Goal: Task Accomplishment & Management: Complete application form

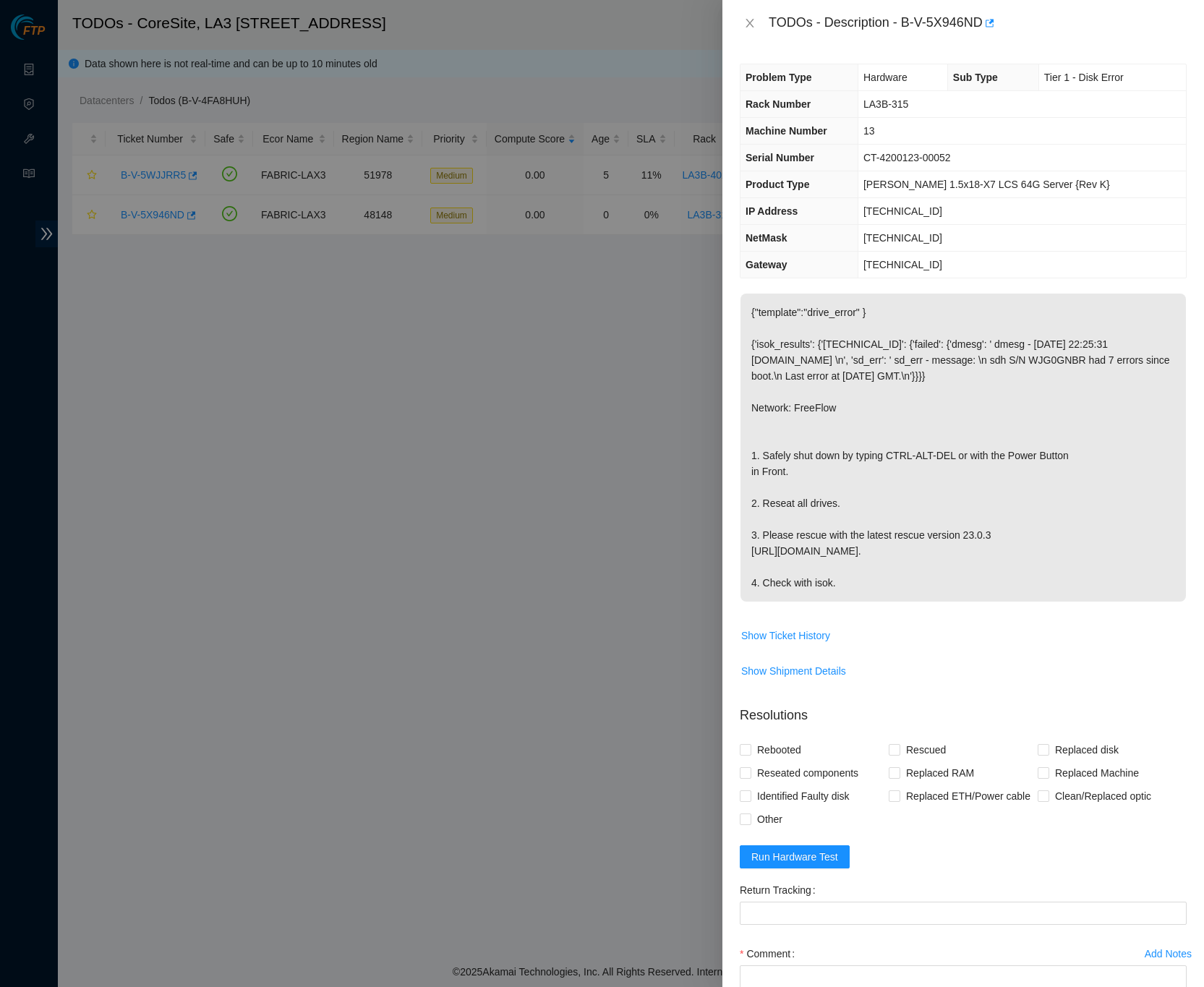
click at [1174, 341] on div "Problem Type Hardware Sub Type Tier 1 - Disk Error Rack Number LA3B-315 Machine…" at bounding box center [963, 517] width 482 height 940
click at [1176, 259] on div "Problem Type Hardware Sub Type Tier 1 - Disk Error Rack Number LA3B-315 Machine…" at bounding box center [963, 517] width 482 height 940
click at [1068, 472] on p "{"template":"drive_error" } {'isok_results': {'23.39.209.14': {'failed': {'dmes…" at bounding box center [963, 447] width 446 height 308
click at [1177, 248] on div "Problem Type Hardware Sub Type Tier 1 - Disk Error Rack Number LA3B-315 Machine…" at bounding box center [963, 517] width 482 height 940
click at [1178, 269] on div "Problem Type Hardware Sub Type Tier 1 - Disk Error Rack Number LA3B-315 Machine…" at bounding box center [963, 517] width 482 height 940
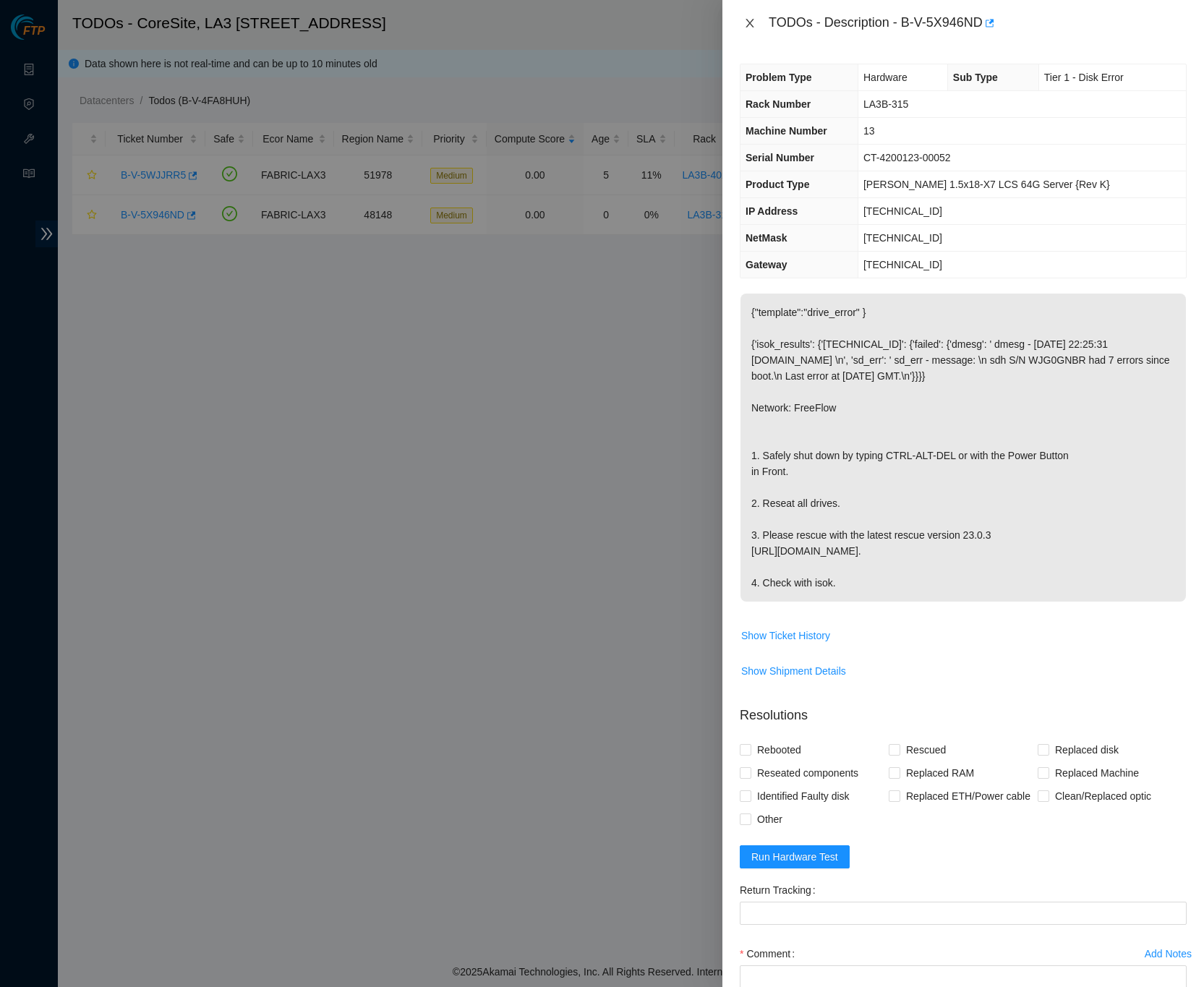
click at [754, 20] on icon "close" at bounding box center [750, 23] width 12 height 12
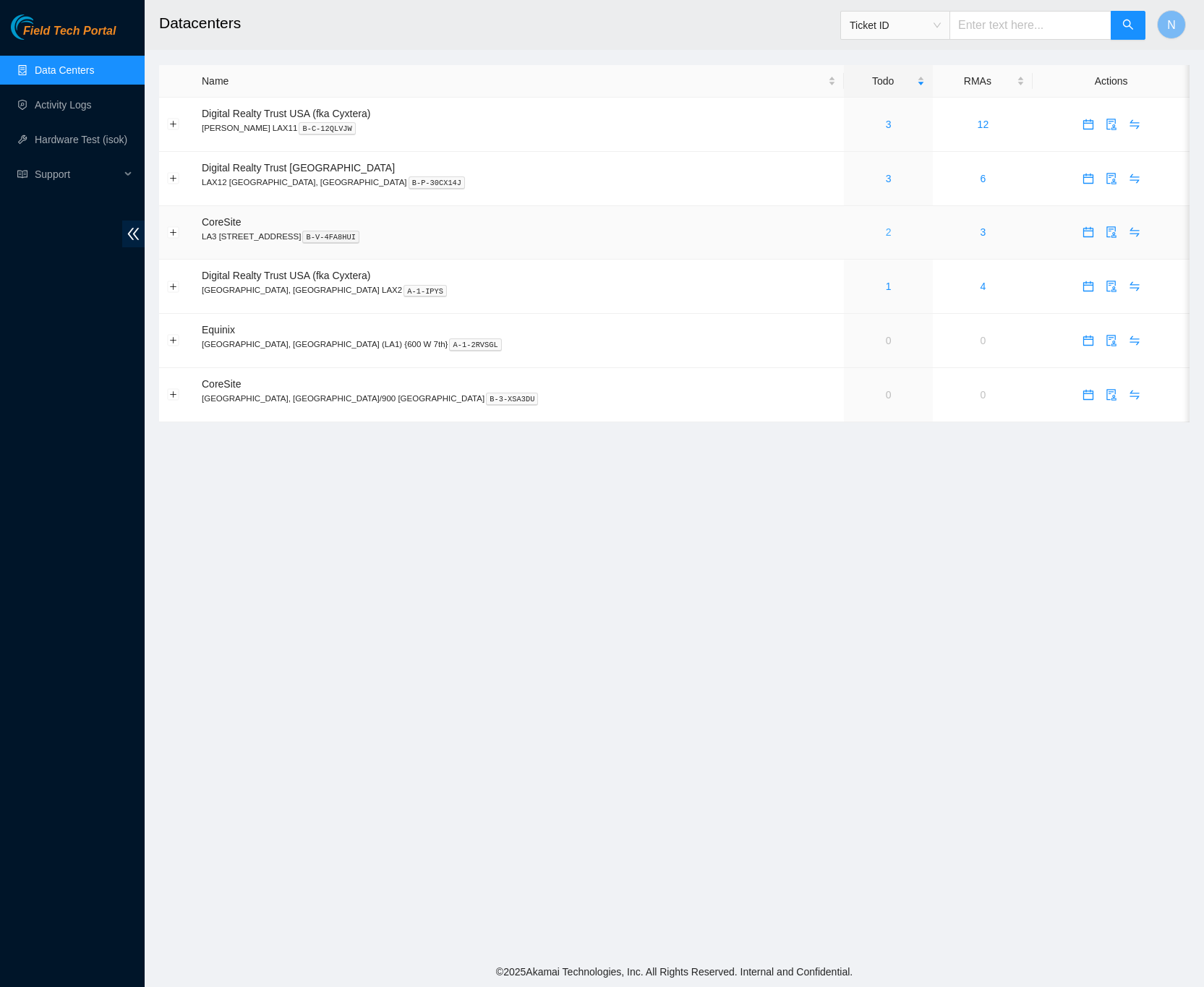
click at [886, 232] on link "2" at bounding box center [888, 232] width 5 height 12
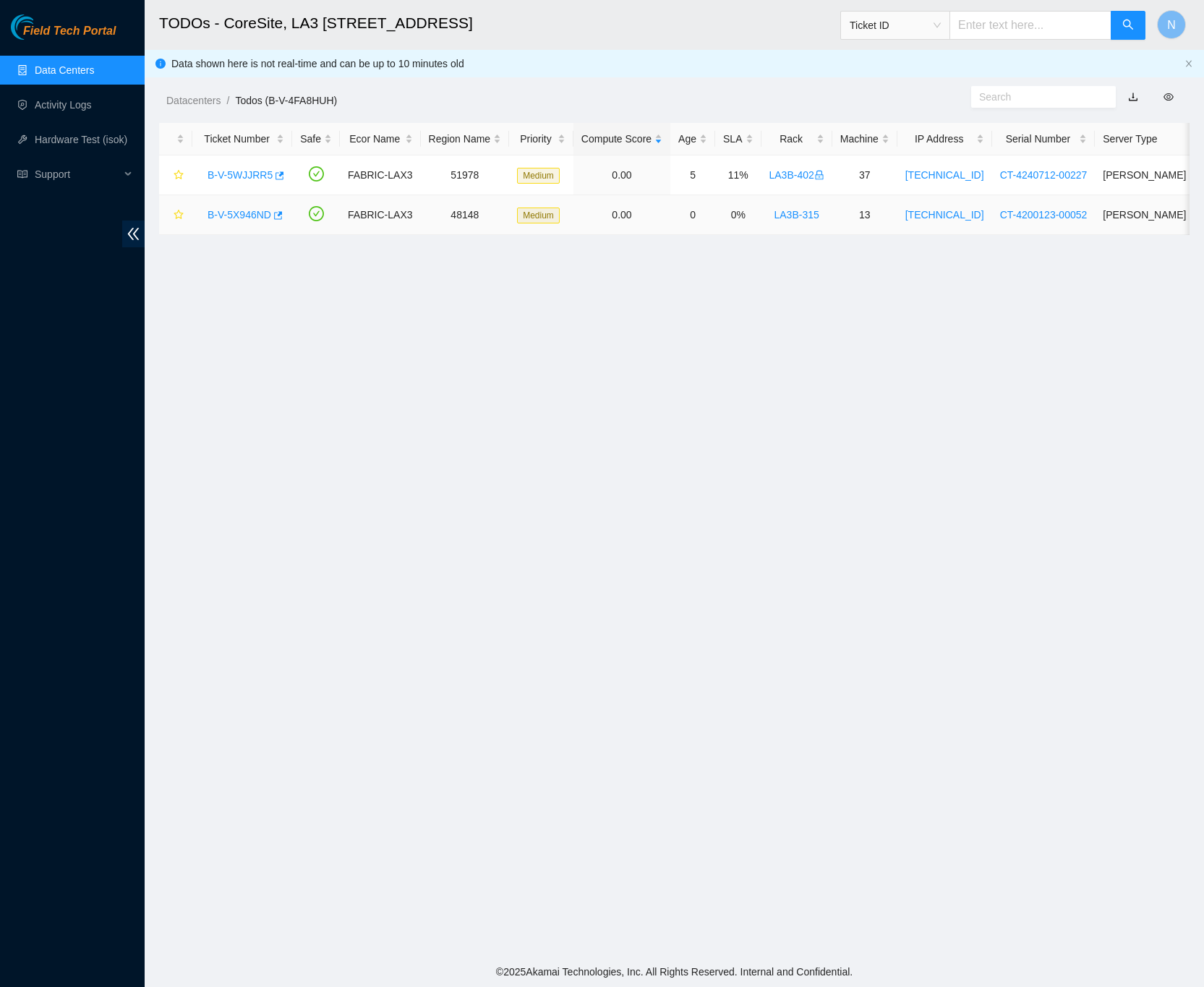
click at [246, 216] on link "B-V-5X946ND" at bounding box center [239, 214] width 64 height 12
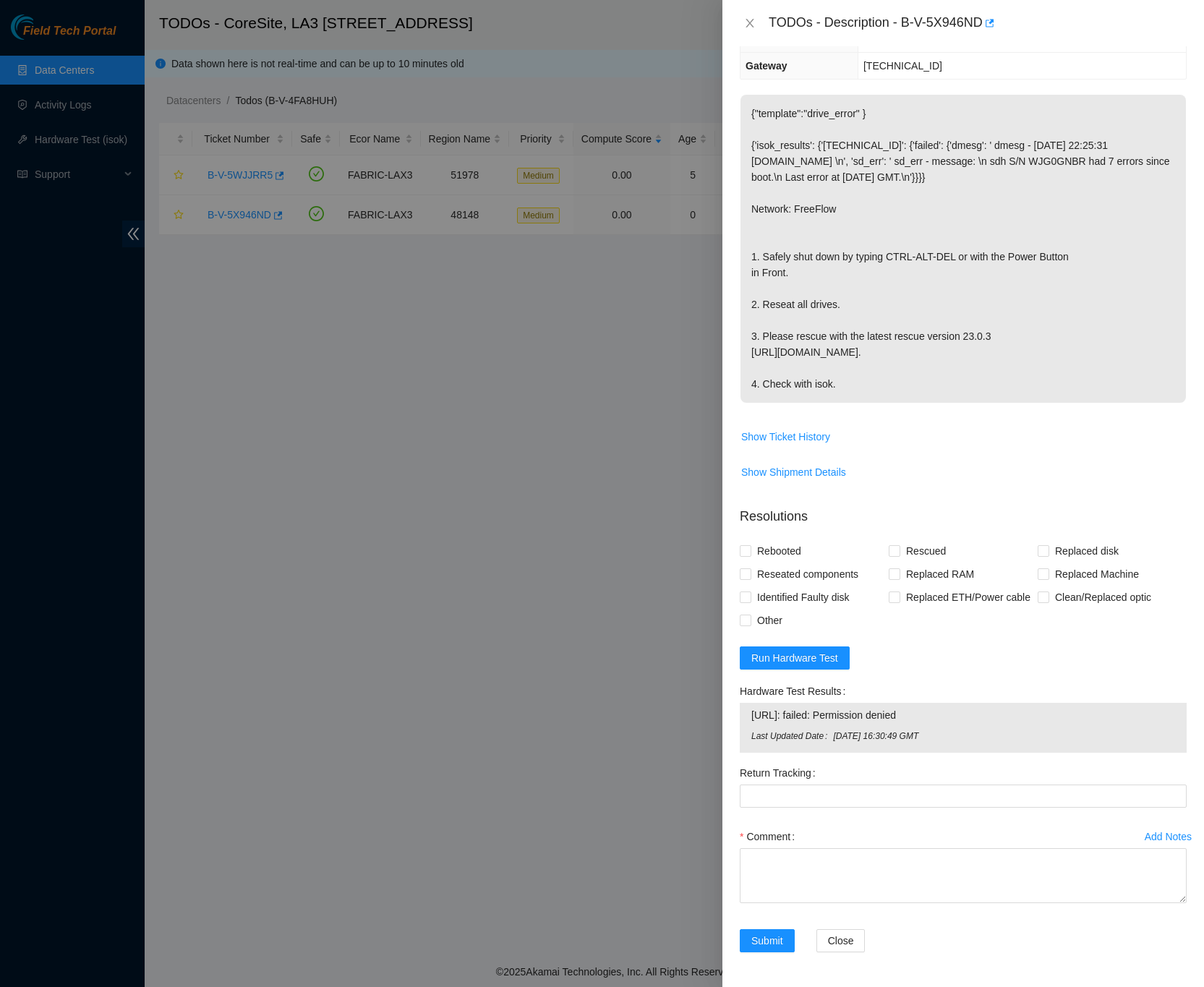
scroll to position [234, 0]
drag, startPoint x: 928, startPoint y: 715, endPoint x: 751, endPoint y: 721, distance: 177.1
click at [751, 721] on span "23.39.209.14: failed: Permission denied" at bounding box center [963, 715] width 424 height 16
copy span "23.39.209.14: failed: Permission denied"
click at [1174, 690] on div "Hardware Test Results 23.39.209.14: failed: Permission denied Last Updated Date…" at bounding box center [963, 720] width 459 height 81
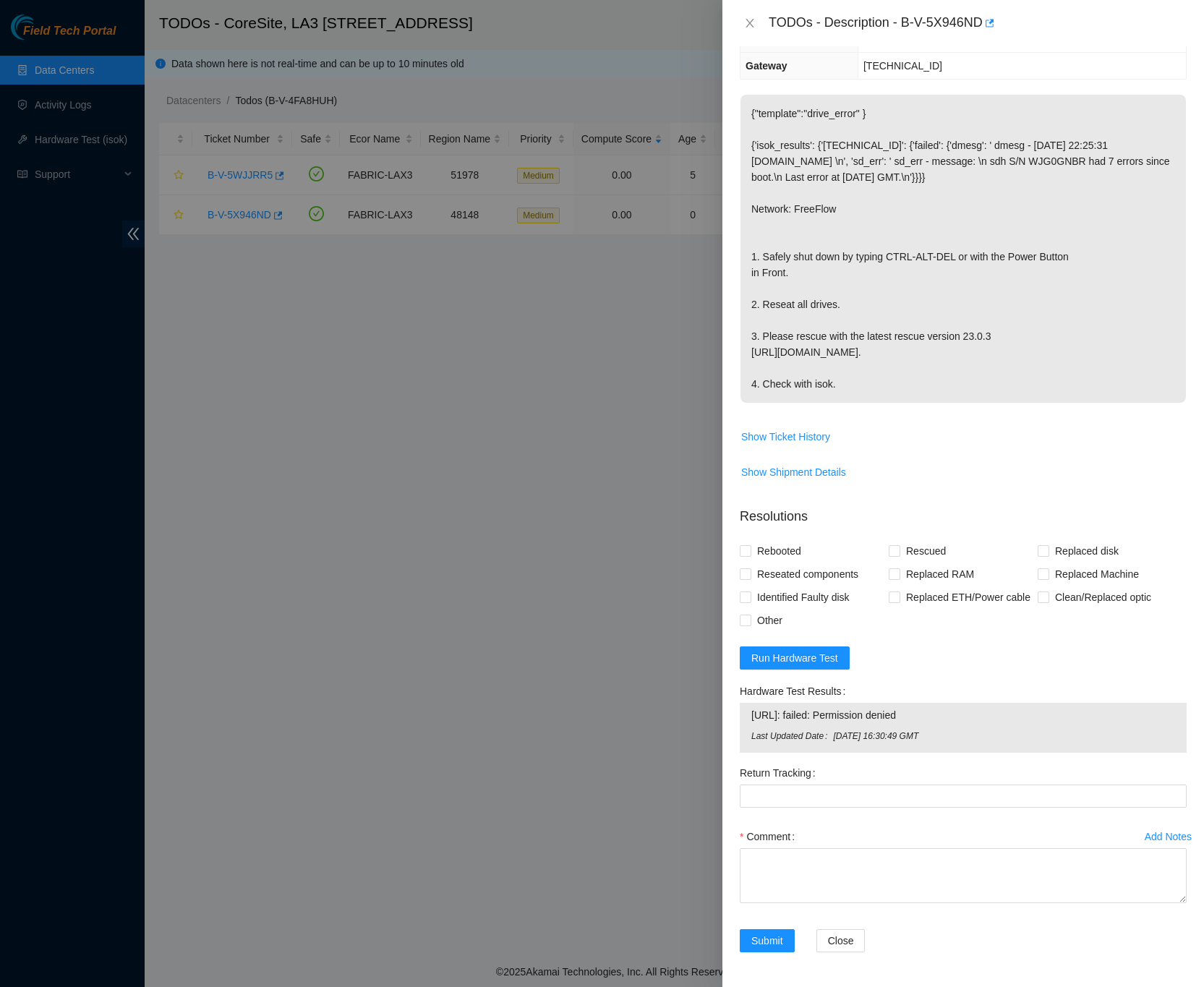
click at [1161, 462] on span "Show Shipment Details" at bounding box center [963, 473] width 446 height 23
click at [1187, 684] on div "Problem Type Hardware Sub Type Tier 1 - Disk Error Rack Number LA3B-315 Machine…" at bounding box center [963, 517] width 482 height 940
click at [1179, 614] on div "Problem Type Hardware Sub Type Tier 1 - Disk Error Rack Number LA3B-315 Machine…" at bounding box center [963, 517] width 482 height 940
click at [1175, 415] on div "Problem Type Hardware Sub Type Tier 1 - Disk Error Rack Number LA3B-315 Machine…" at bounding box center [963, 517] width 482 height 940
click at [1171, 429] on div "Problem Type Hardware Sub Type Tier 1 - Disk Error Rack Number LA3B-315 Machine…" at bounding box center [963, 517] width 482 height 940
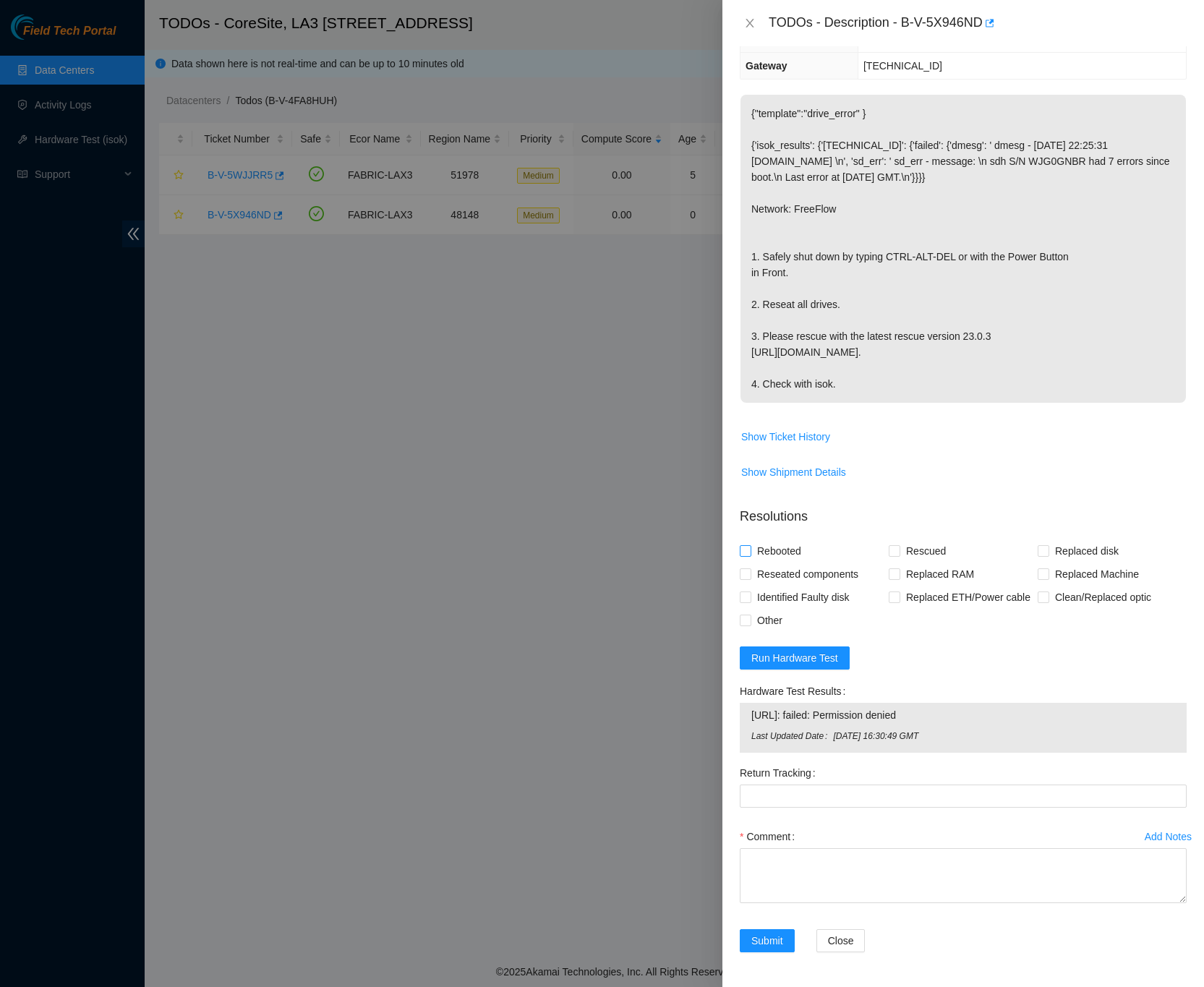
click at [747, 551] on input "Rebooted" at bounding box center [744, 550] width 10 height 10
checkbox input "true"
click at [889, 551] on input "Rescued" at bounding box center [893, 550] width 10 height 10
checkbox input "true"
click at [748, 622] on input "Other" at bounding box center [744, 619] width 10 height 10
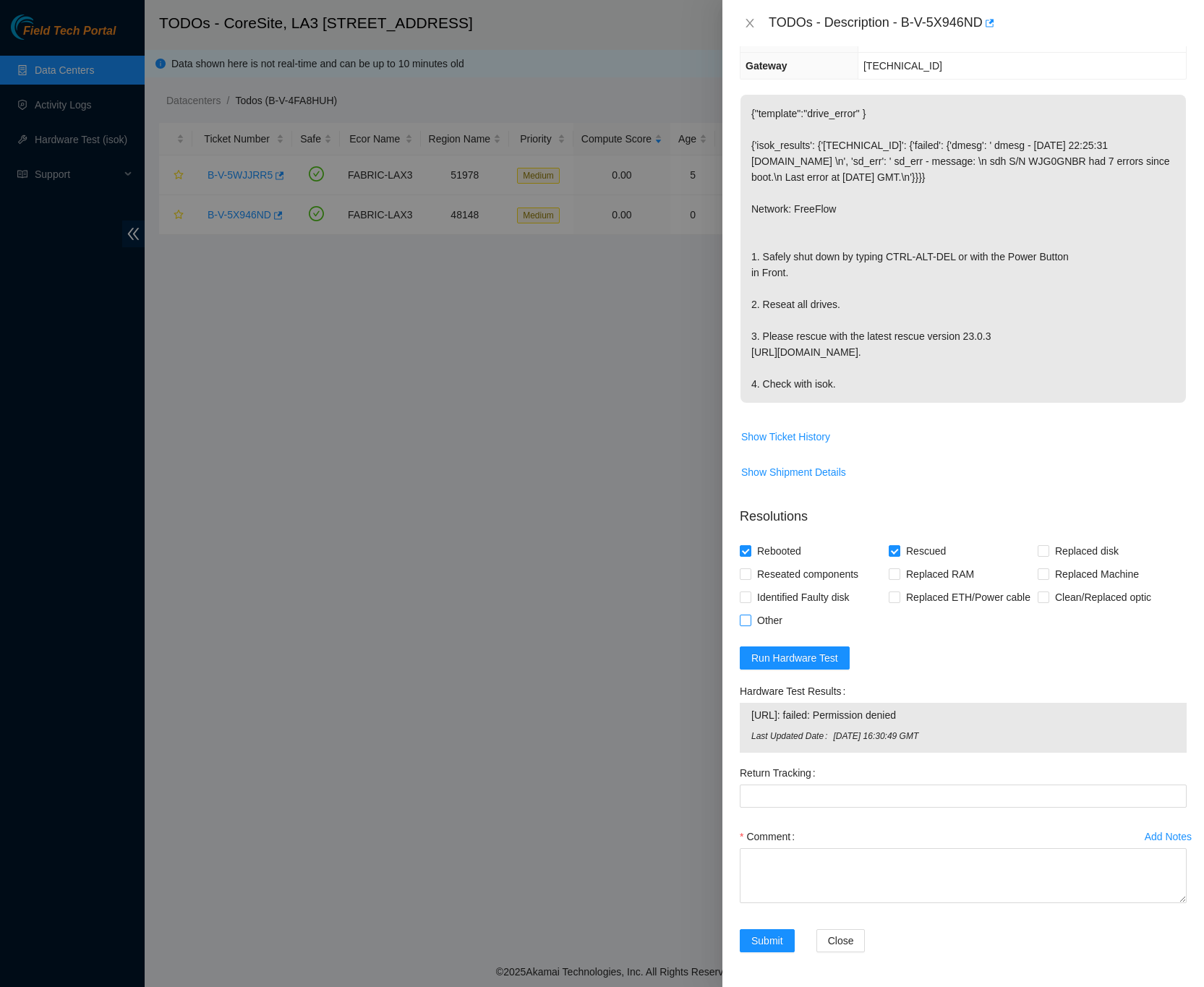
checkbox input "true"
click at [1172, 562] on div "Problem Type Hardware Sub Type Tier 1 - Disk Error Rack Number LA3B-315 Machine…" at bounding box center [963, 517] width 482 height 940
click at [811, 853] on textarea "Comment" at bounding box center [963, 875] width 447 height 55
drag, startPoint x: 812, startPoint y: 862, endPoint x: 821, endPoint y: 860, distance: 9.2
click at [812, 861] on textarea "Comment" at bounding box center [963, 875] width 447 height 55
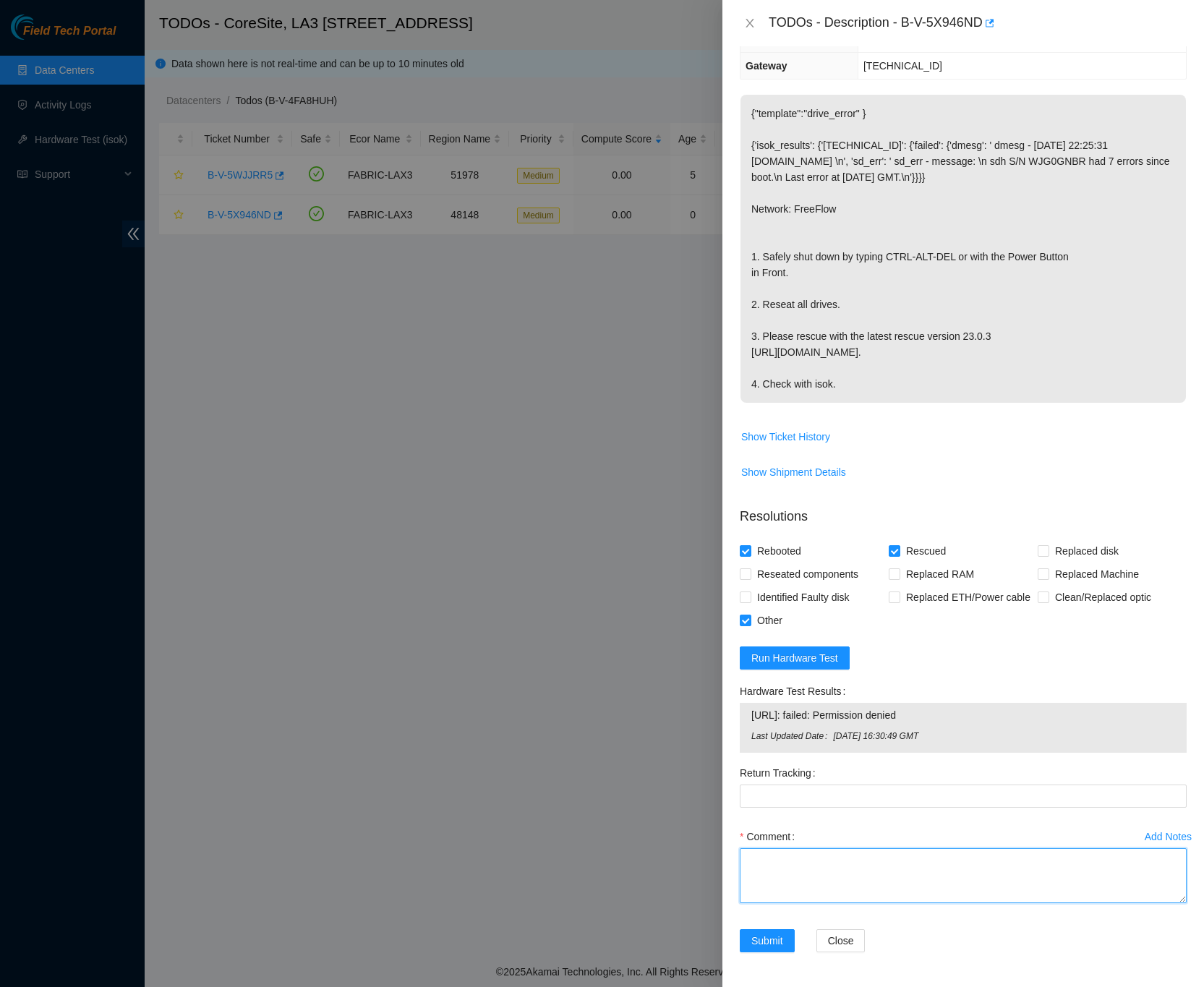
paste textarea "B-V-5X946ND FABRIC-LAX3 Medium LA3B-315 13 23.39.209.14 CT-4200123-00052 -Confi…"
type textarea "B-V-5X946ND FABRIC-LAX3 Medium LA3B-315 13 23.39.209.14 CT-4200123-00052 -Confi…"
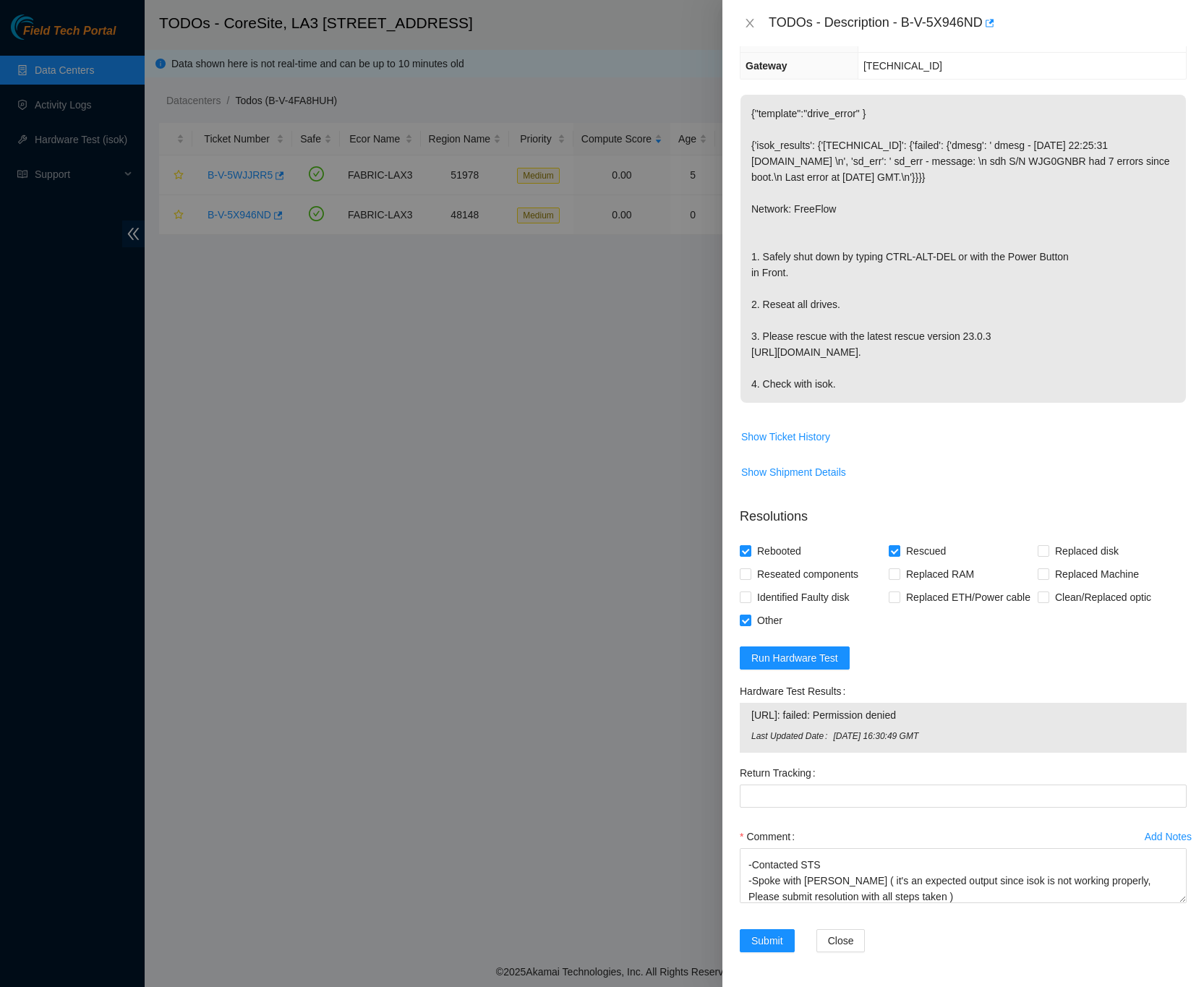
click at [1165, 491] on td "Show Shipment Details" at bounding box center [963, 478] width 447 height 36
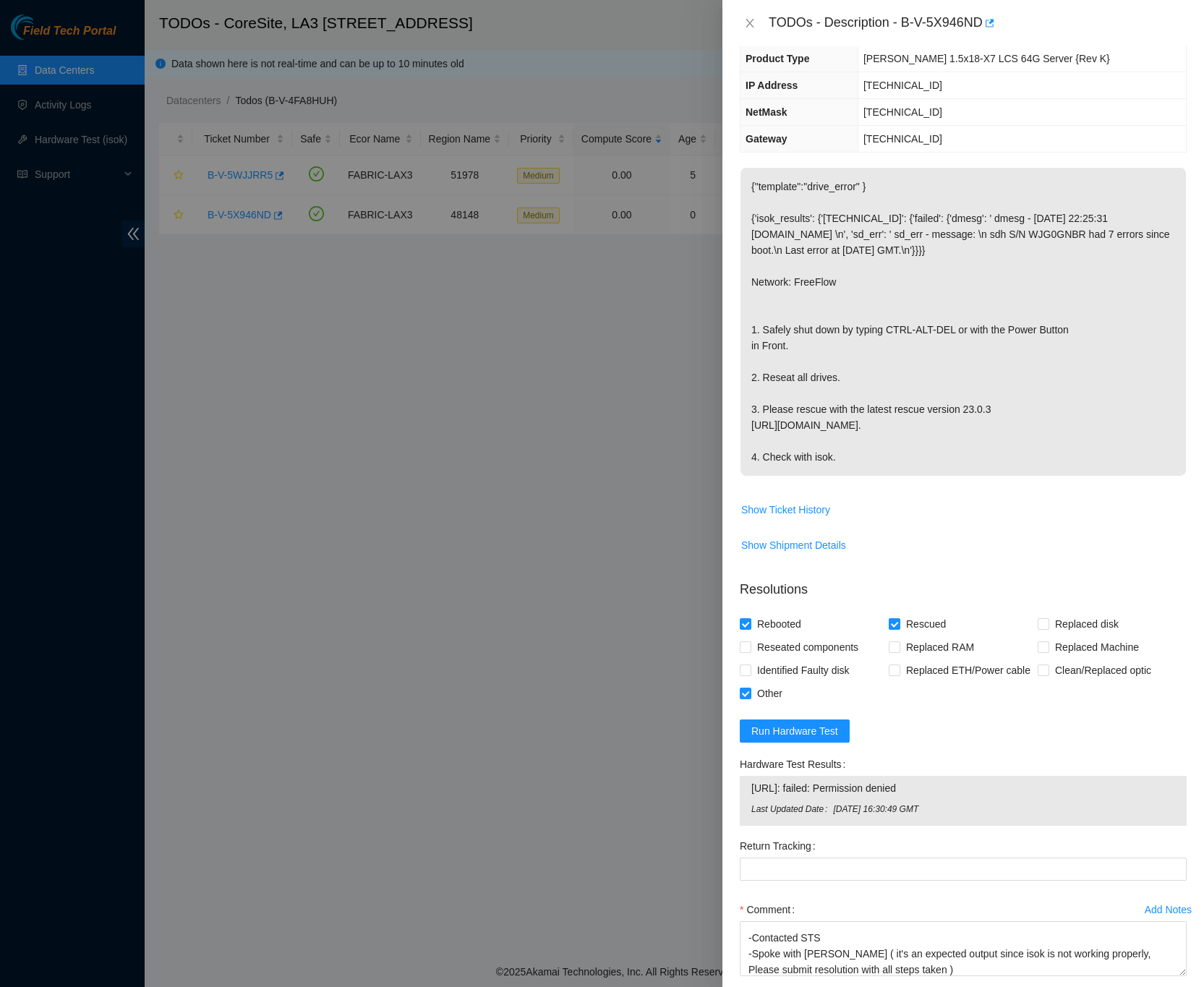
scroll to position [234, 0]
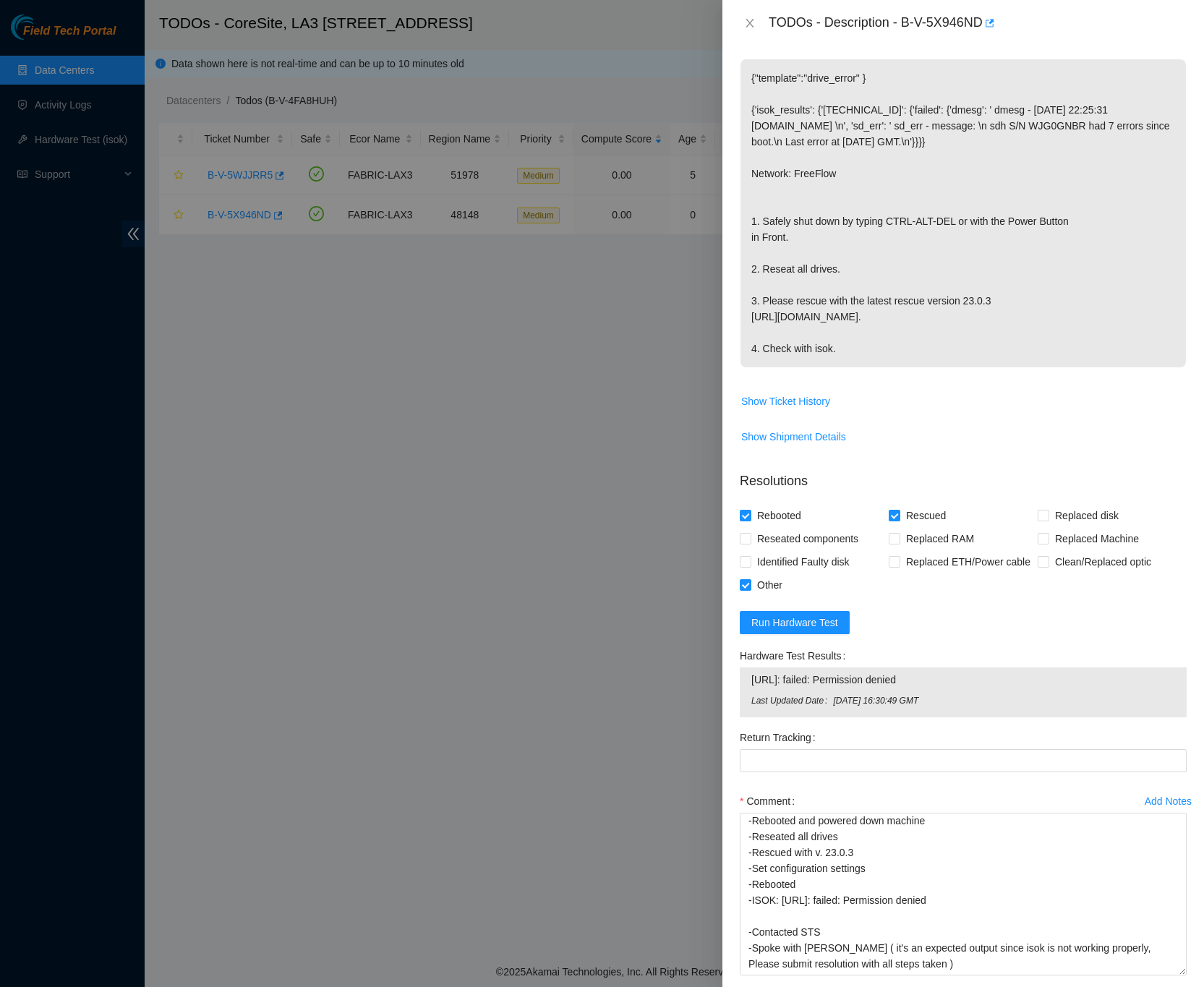
drag, startPoint x: 1163, startPoint y: 895, endPoint x: 1179, endPoint y: 1001, distance: 107.2
click at [1179, 986] on html "Field Tech Portal Data Centers Activity Logs Hardware Test (isok) Support TODOs…" at bounding box center [602, 494] width 1204 height 987
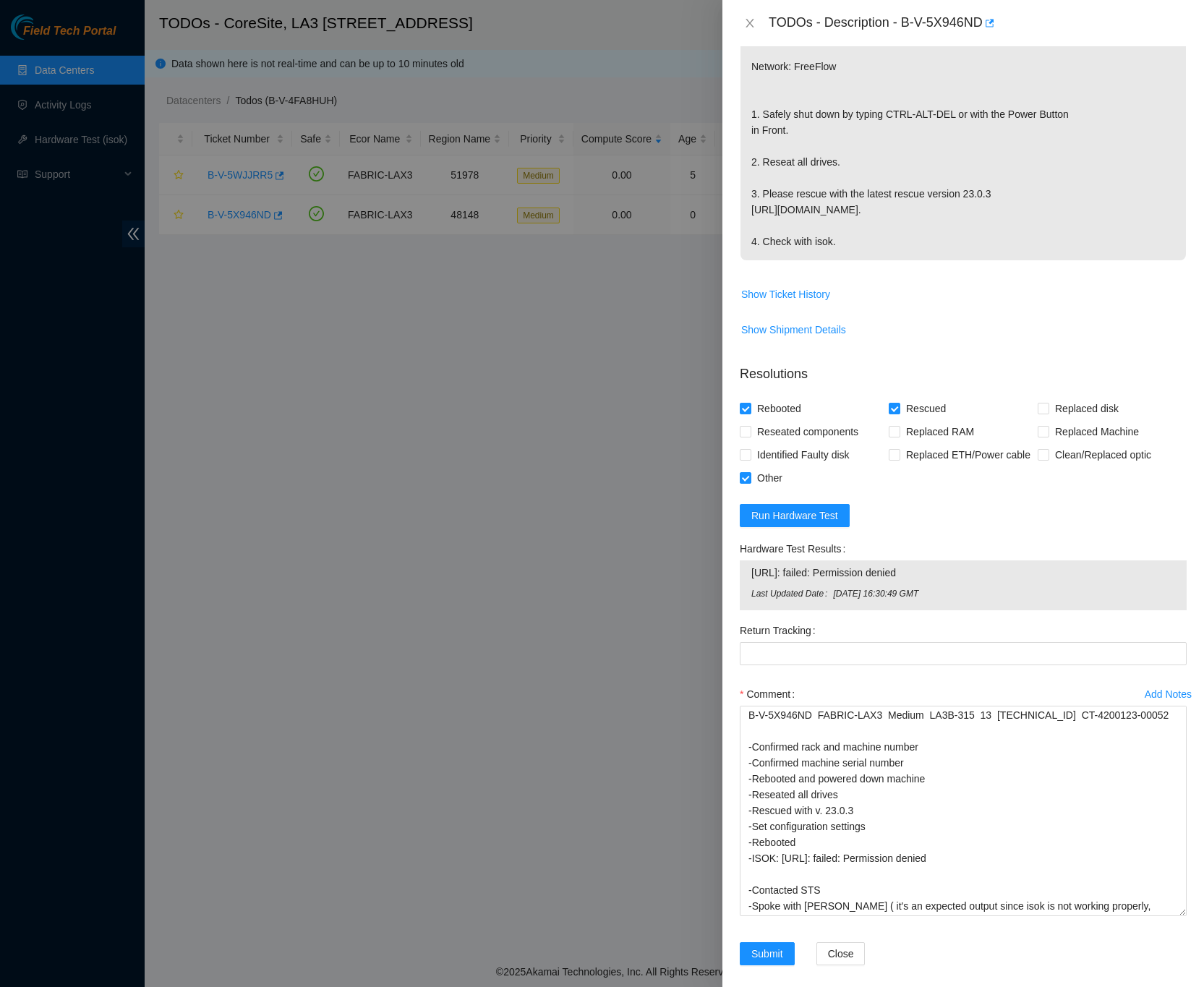
scroll to position [0, 0]
drag, startPoint x: 1161, startPoint y: 901, endPoint x: 1172, endPoint y: 977, distance: 76.8
click at [1172, 970] on div "Add Notes Comment B-V-5X946ND FABRIC-LAX3 Medium LA3B-315 13 23.39.209.14 CT-42…" at bounding box center [963, 826] width 459 height 288
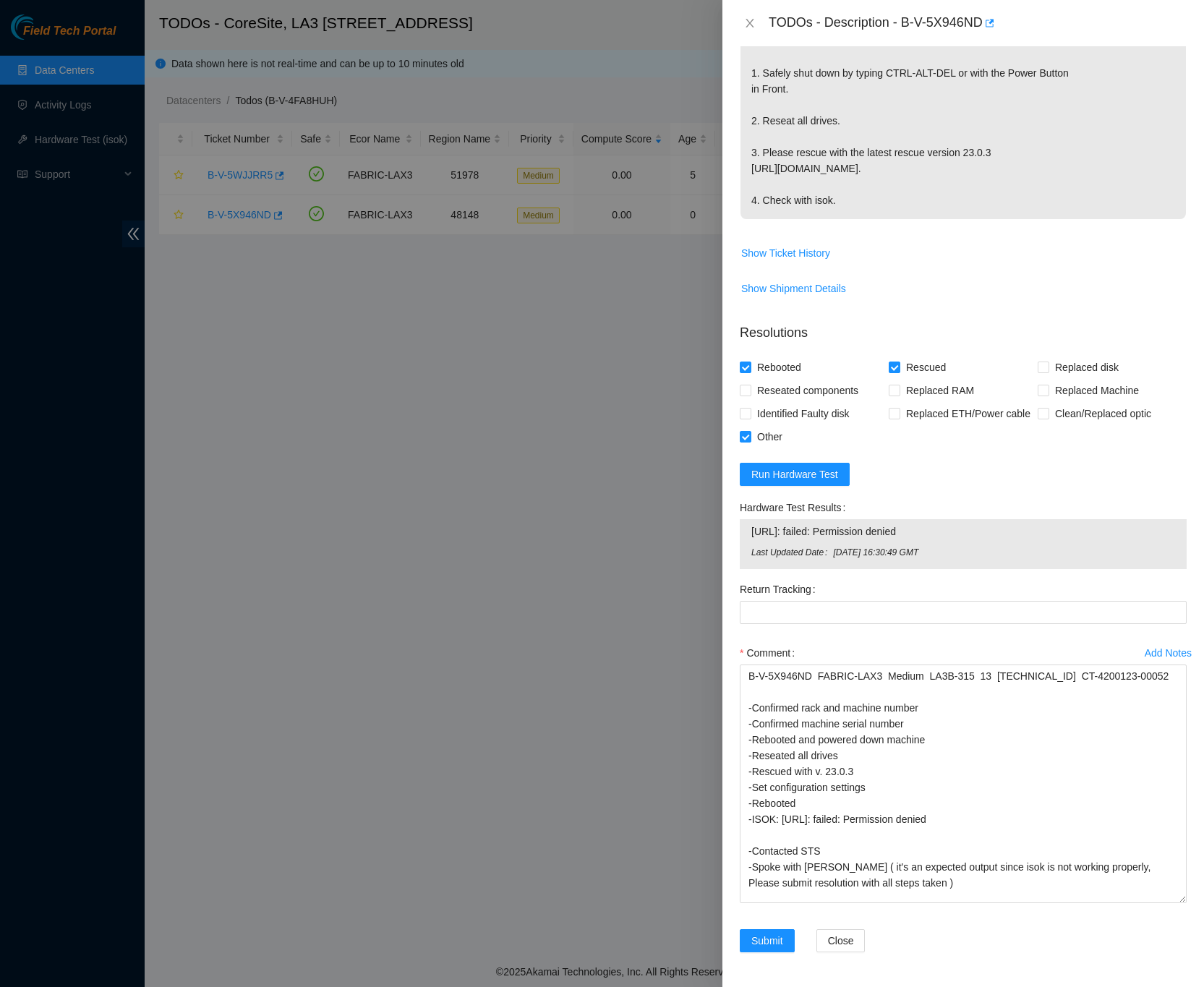
scroll to position [417, 0]
click at [1175, 846] on div "Add Notes Comment B-V-5X946ND FABRIC-LAX3 Medium LA3B-315 13 23.39.209.14 CT-42…" at bounding box center [963, 785] width 459 height 288
click at [1181, 732] on div "Problem Type Hardware Sub Type Tier 1 - Disk Error Rack Number LA3B-315 Machine…" at bounding box center [963, 517] width 482 height 940
click at [1155, 944] on div "Submit Close" at bounding box center [963, 949] width 459 height 40
click at [783, 941] on span "Submit" at bounding box center [767, 940] width 32 height 16
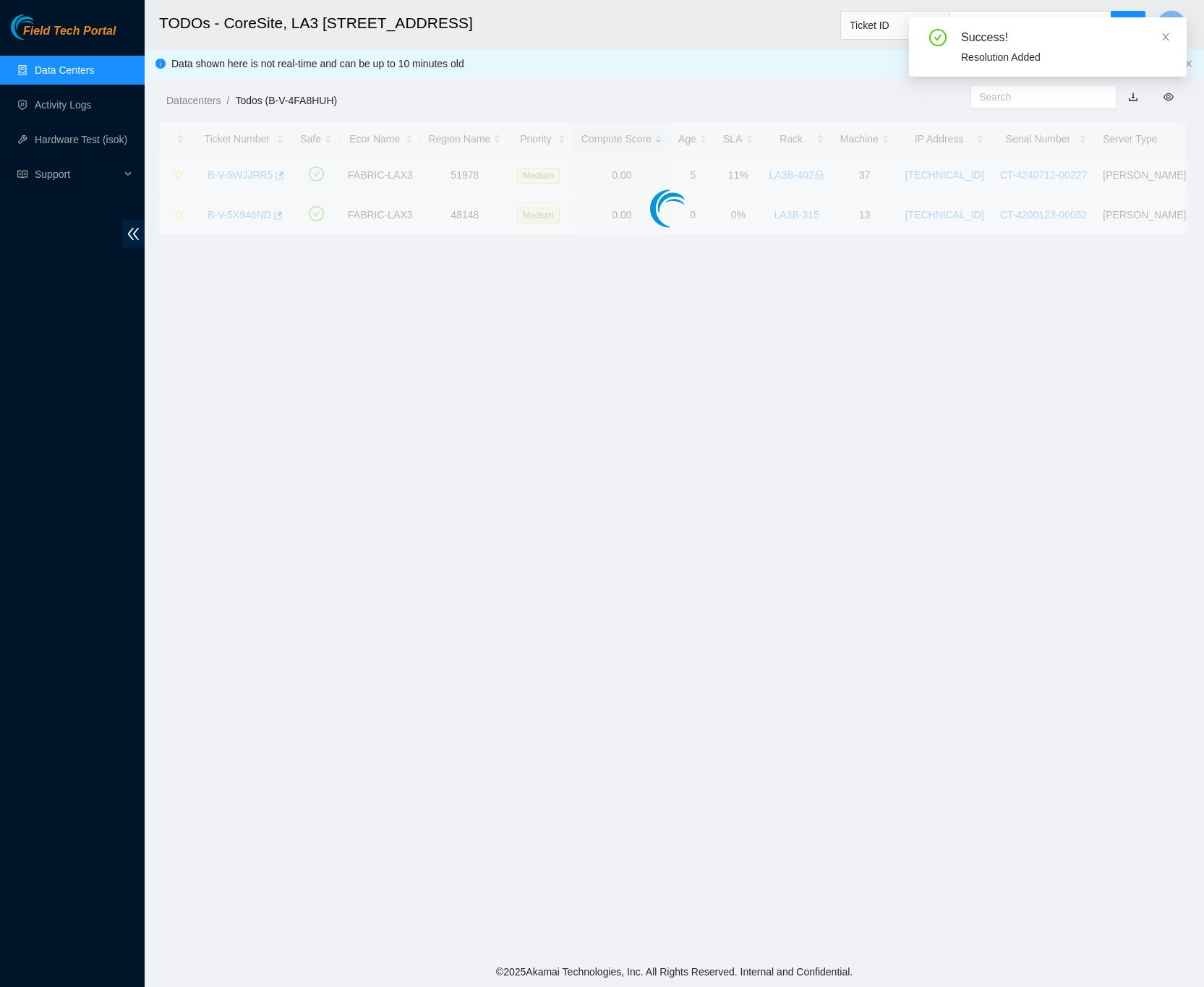
scroll to position [0, 0]
click at [82, 69] on link "Data Centers" at bounding box center [64, 70] width 59 height 12
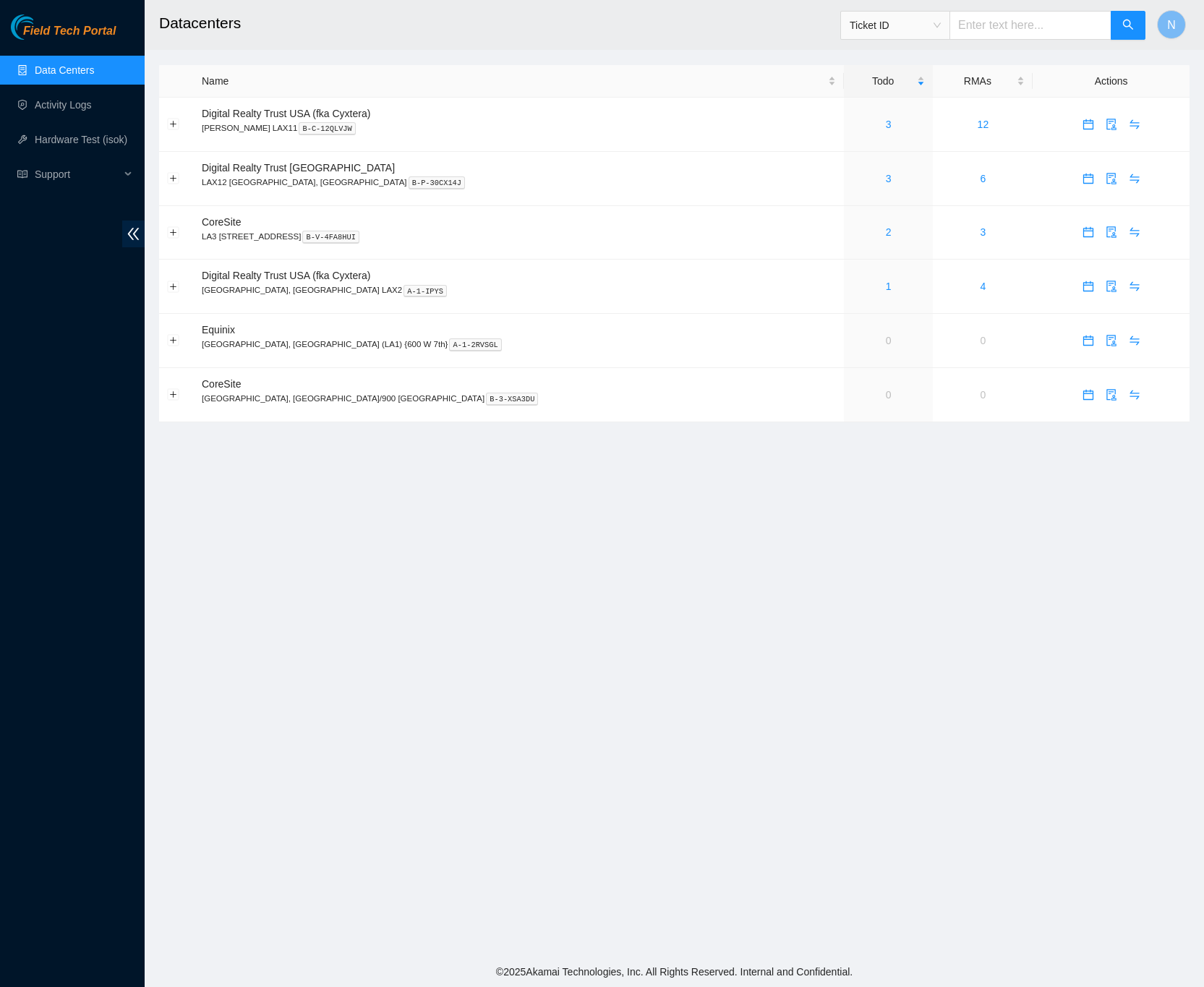
click at [58, 74] on link "Data Centers" at bounding box center [64, 70] width 59 height 12
click at [57, 99] on link "Activity Logs" at bounding box center [64, 105] width 57 height 12
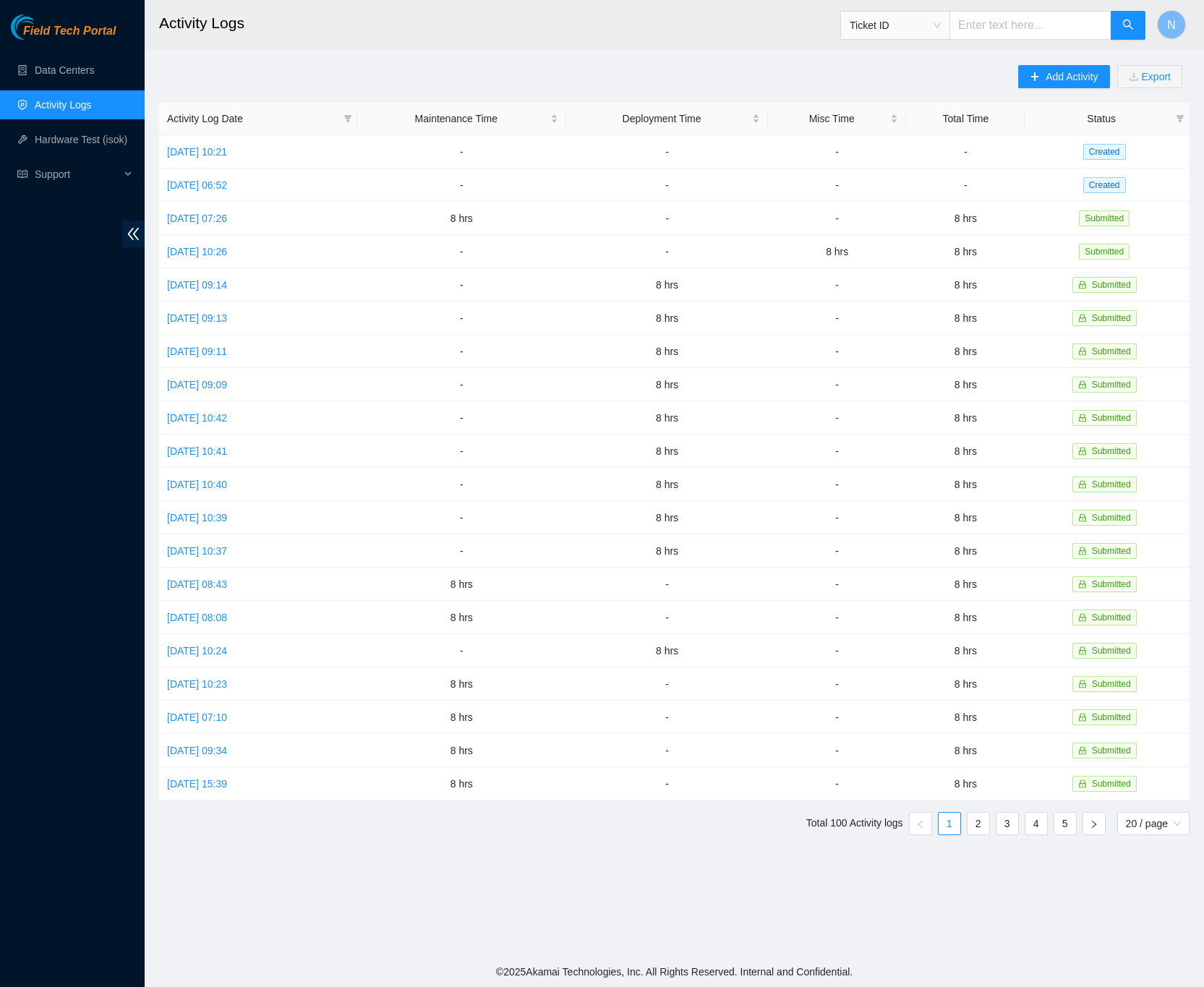
click at [673, 57] on main "Activity Logs Ticket ID N Add Activity Export Activity Log Date Maintenance Tim…" at bounding box center [674, 478] width 1060 height 957
